Goal: Book appointment/travel/reservation

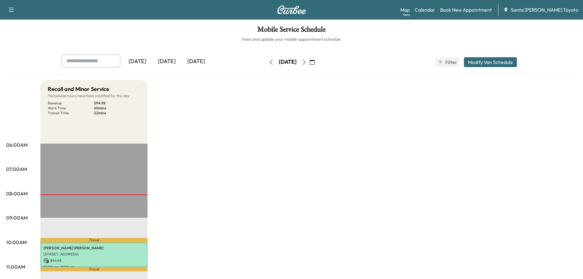
scroll to position [61, 0]
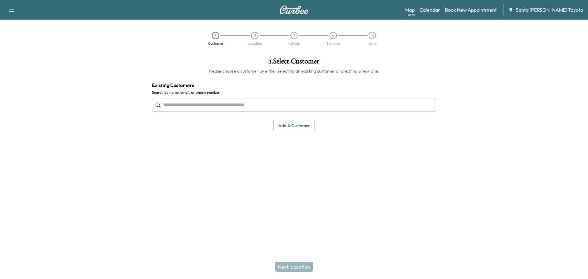
click at [440, 9] on link "Calendar" at bounding box center [429, 9] width 21 height 7
